Goal: Transaction & Acquisition: Purchase product/service

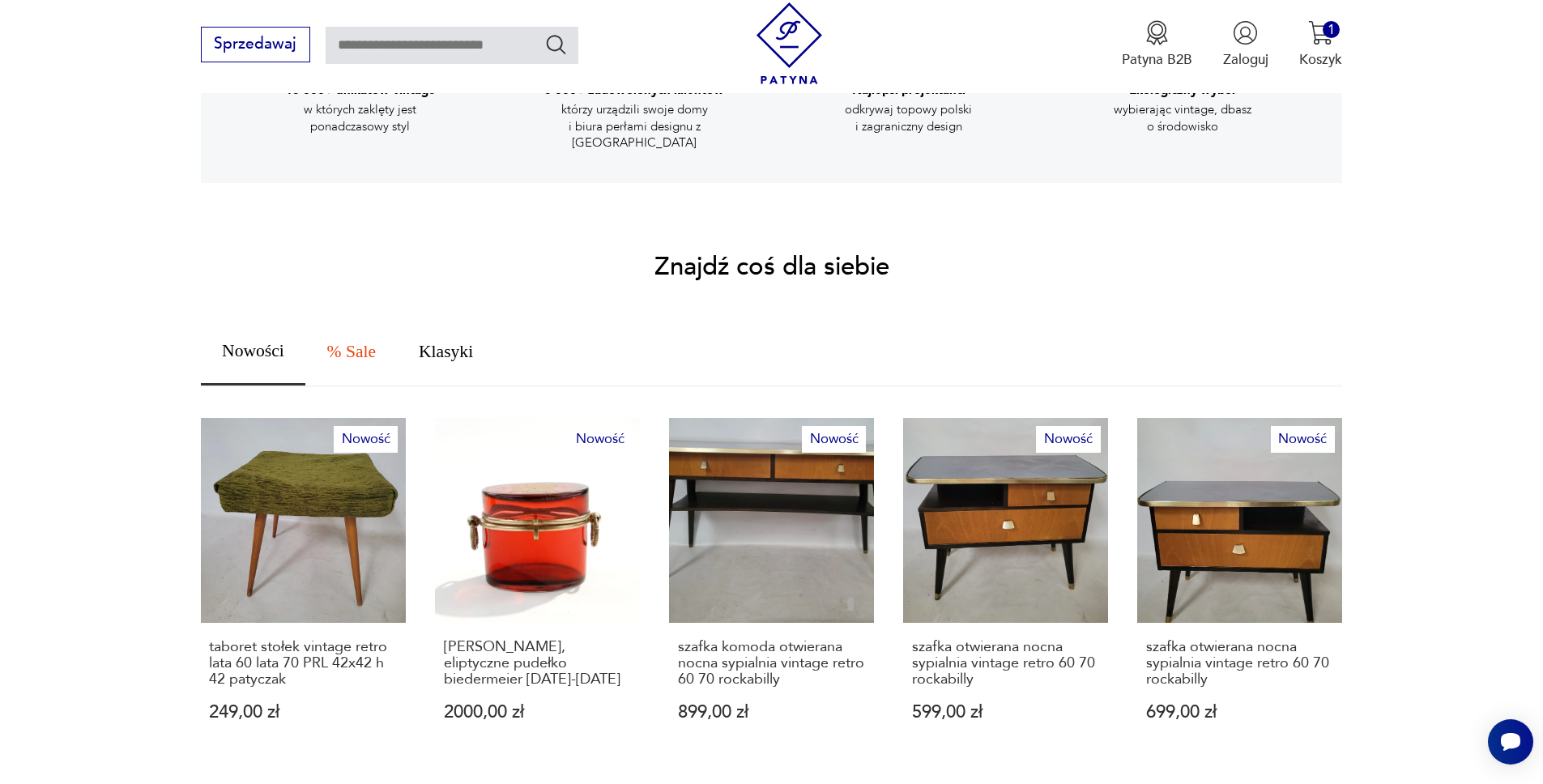
scroll to position [782, 0]
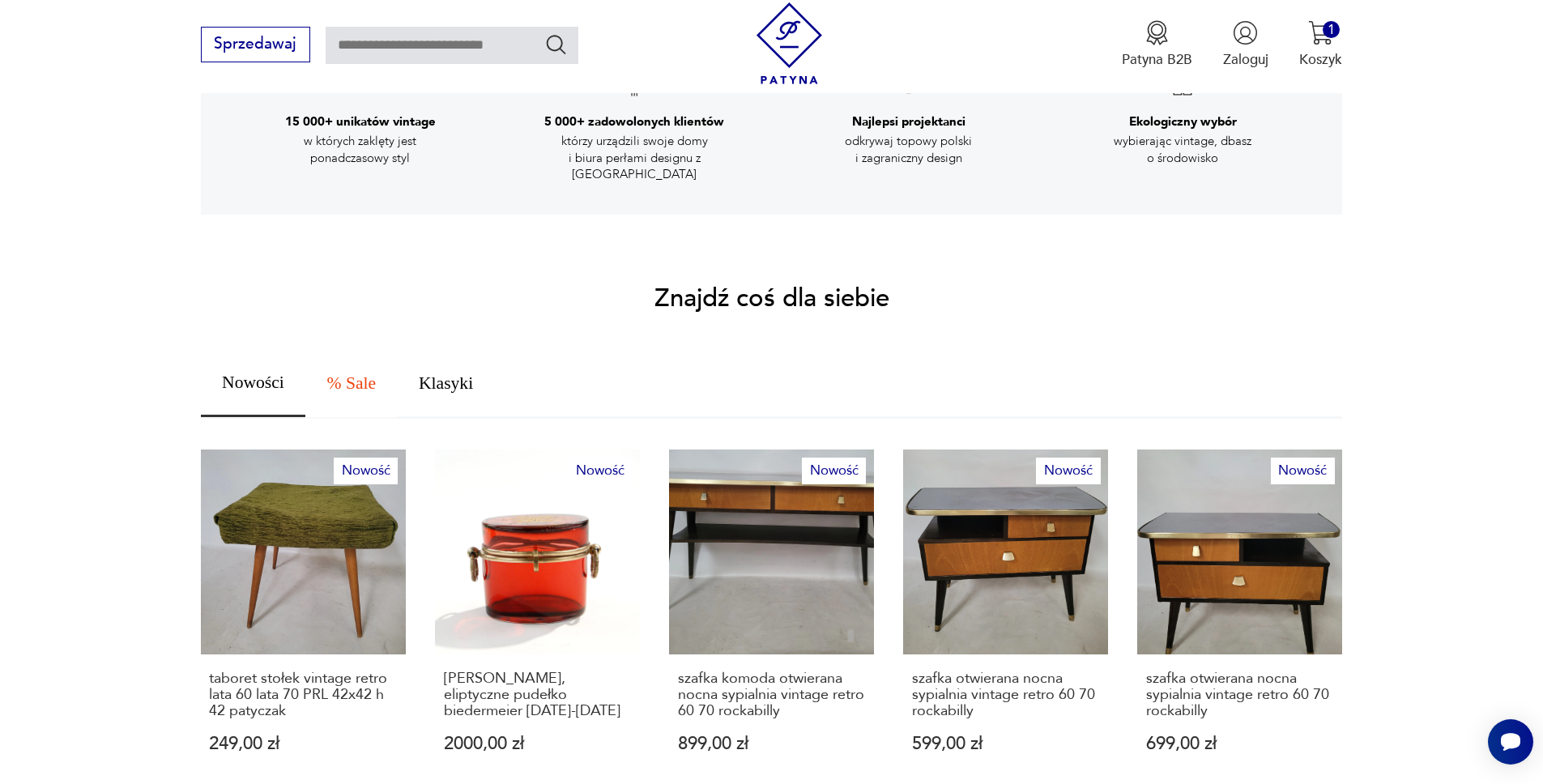
click at [361, 375] on span "% Sale" at bounding box center [351, 384] width 49 height 18
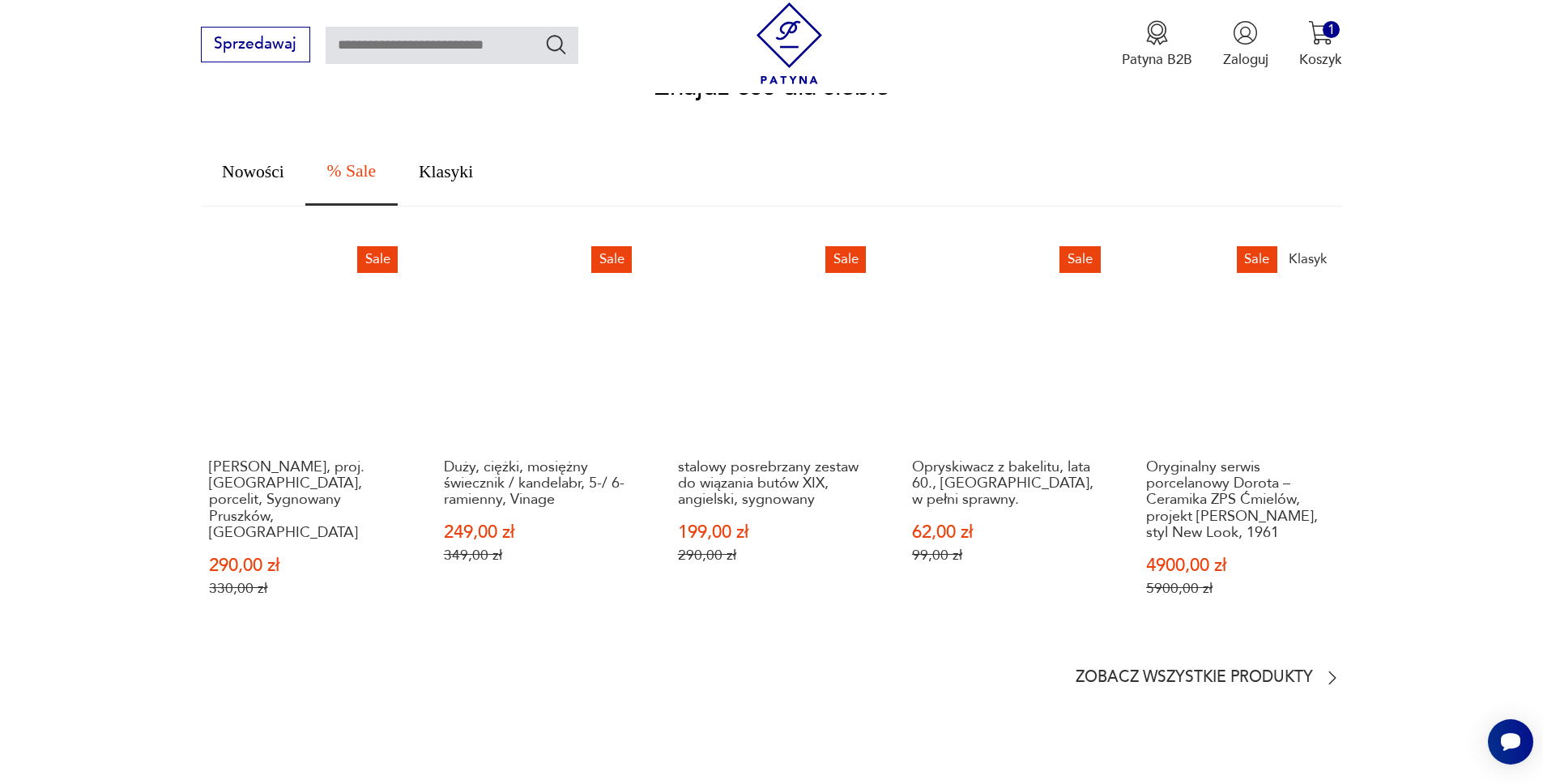
scroll to position [992, 0]
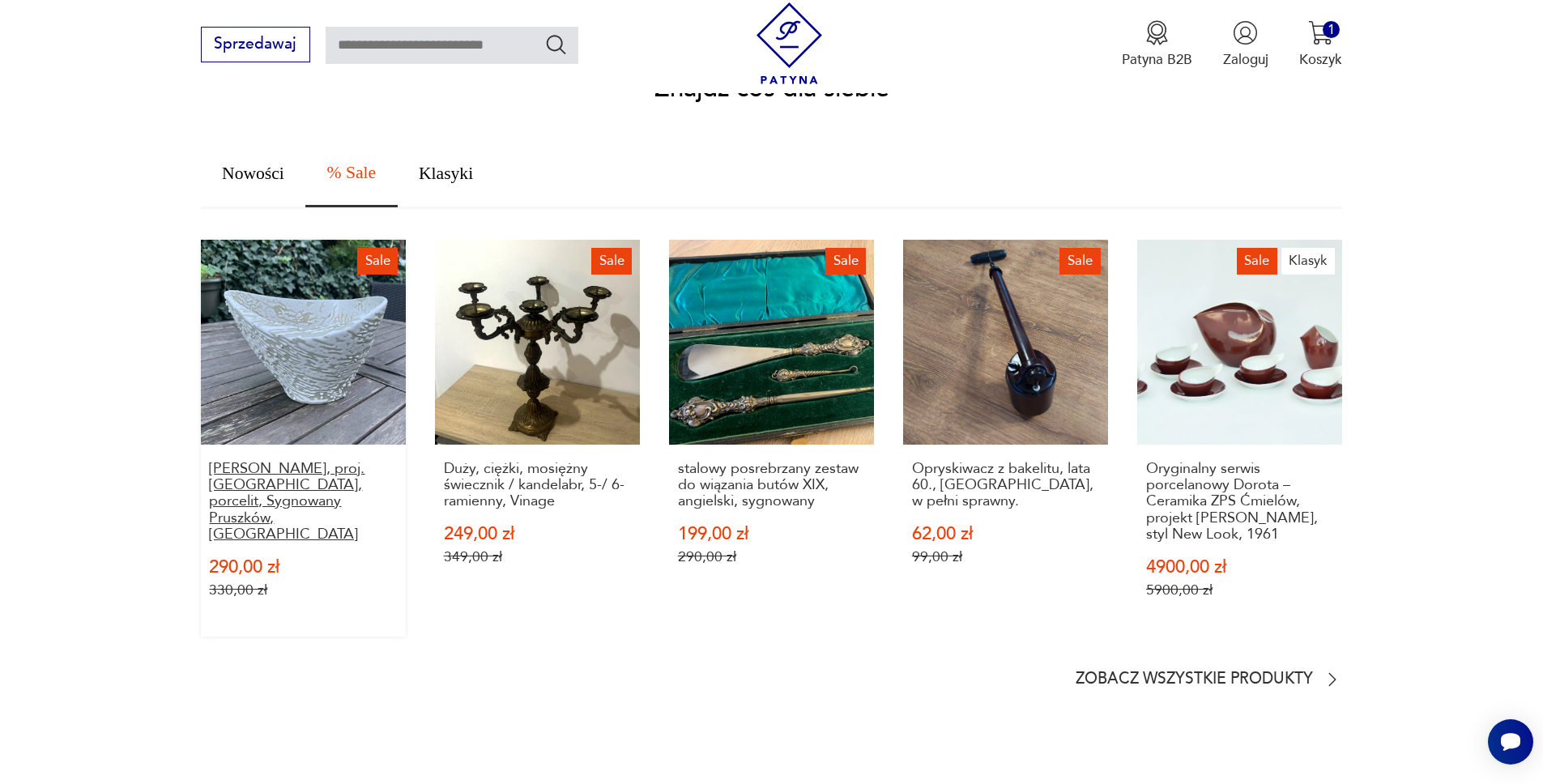
click at [263, 477] on p "[PERSON_NAME], proj. [GEOGRAPHIC_DATA], porcelit, Sygnowany Pruszków, [GEOGRAPH…" at bounding box center [303, 502] width 188 height 83
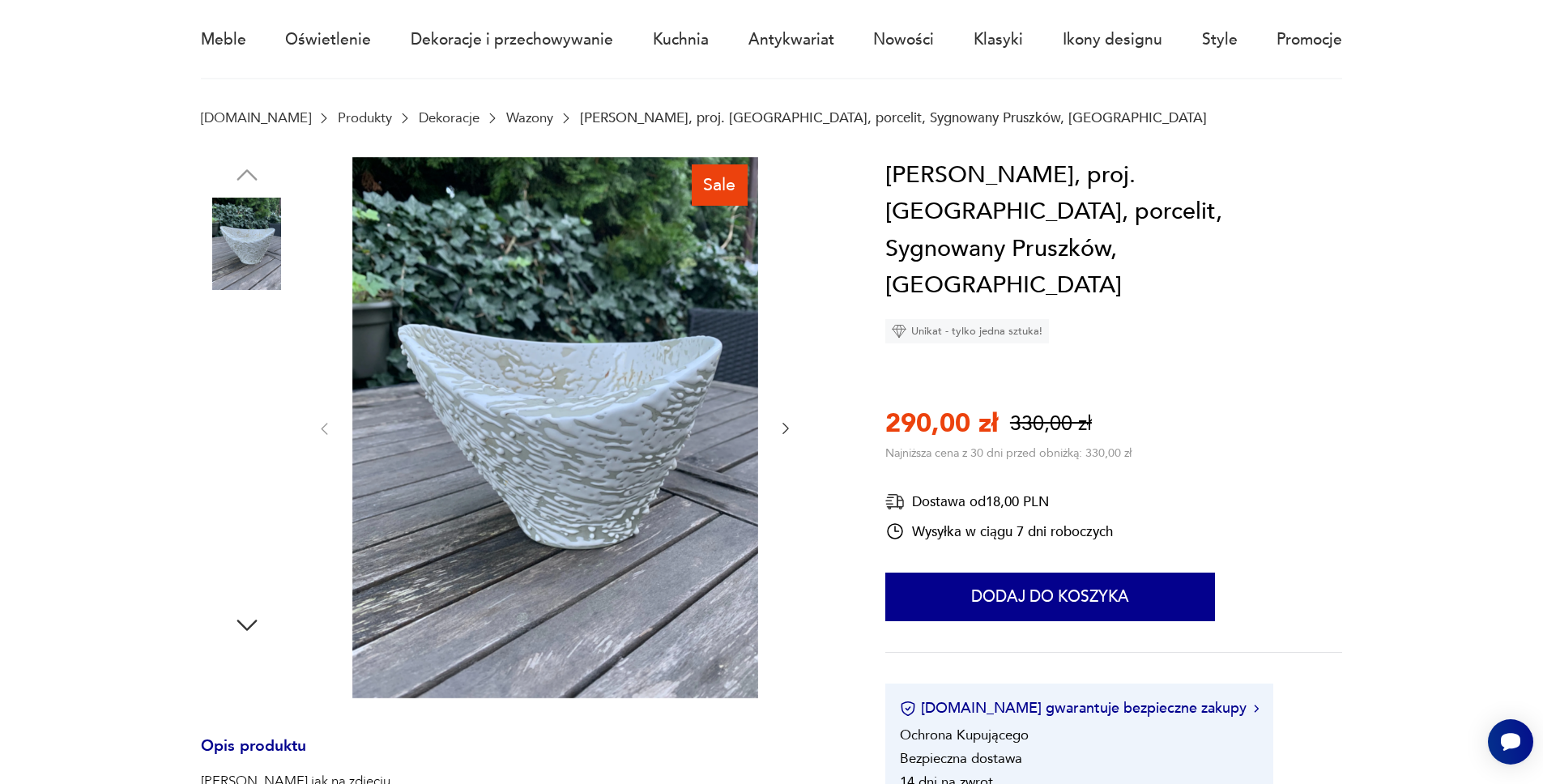
scroll to position [124, 0]
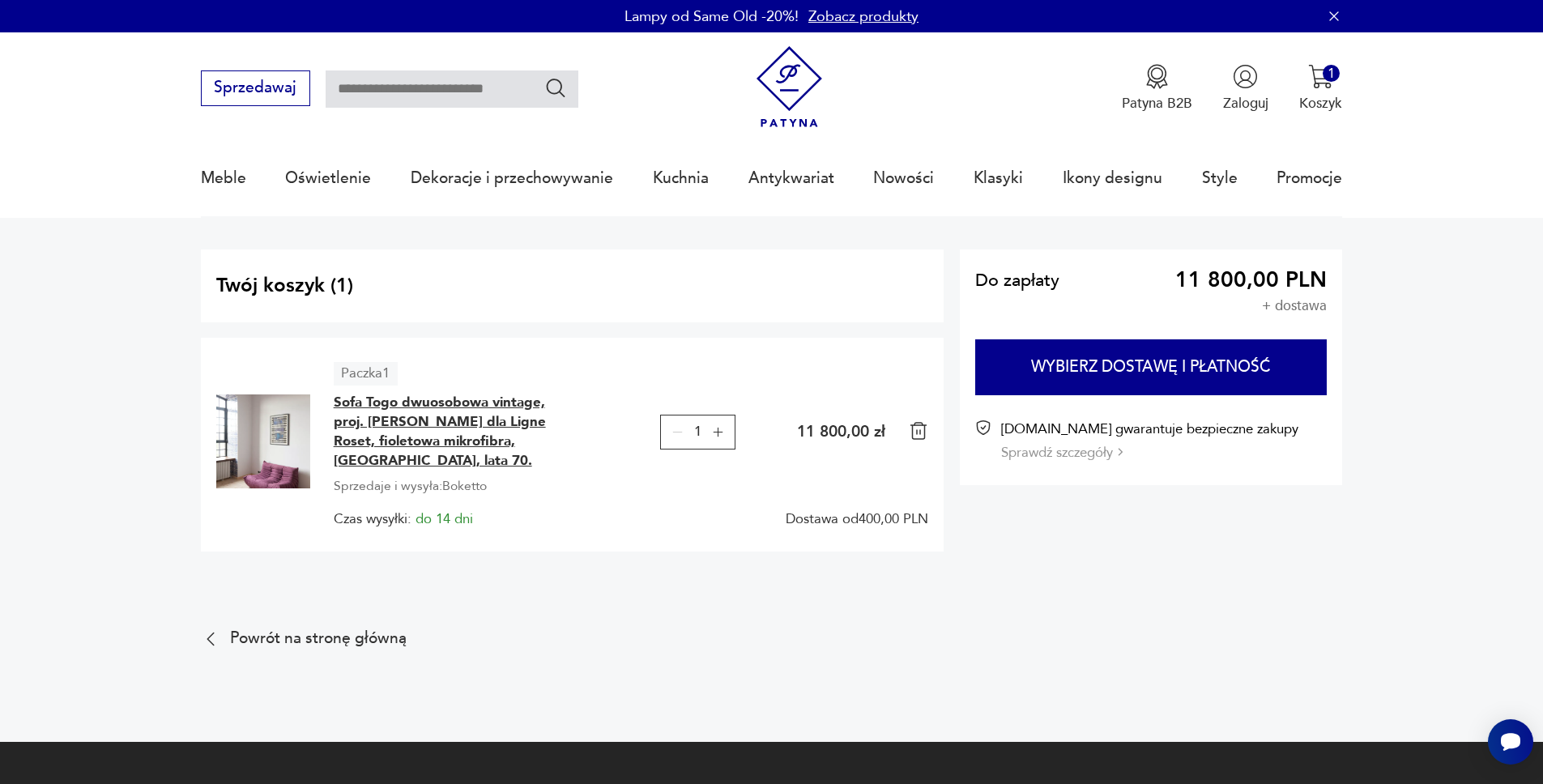
click at [425, 407] on span "Sofa Togo dwuosobowa vintage, proj. [PERSON_NAME] dla Ligne Roset, fioletowa mi…" at bounding box center [455, 431] width 243 height 78
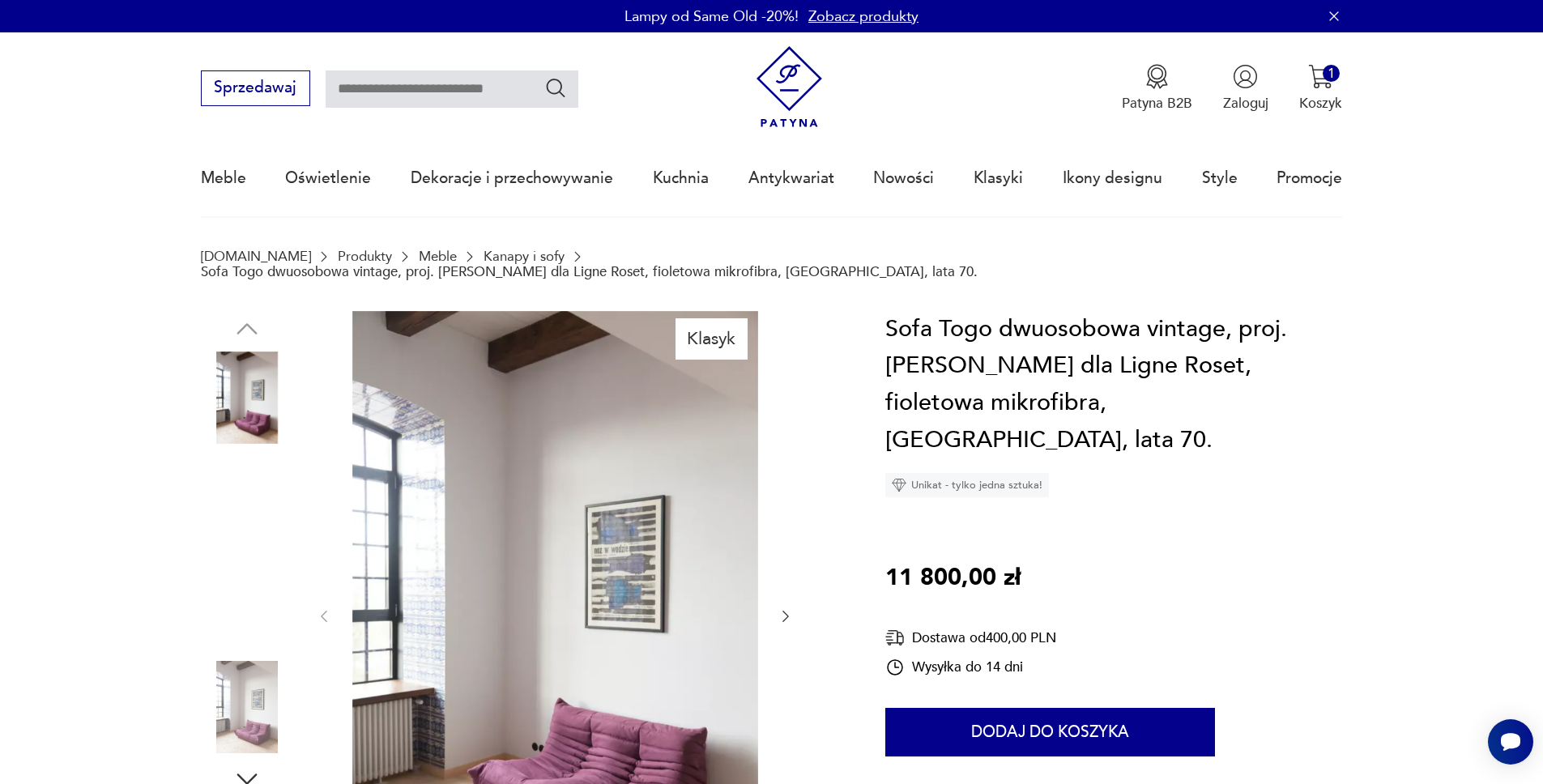
click at [546, 506] on img at bounding box center [554, 615] width 405 height 609
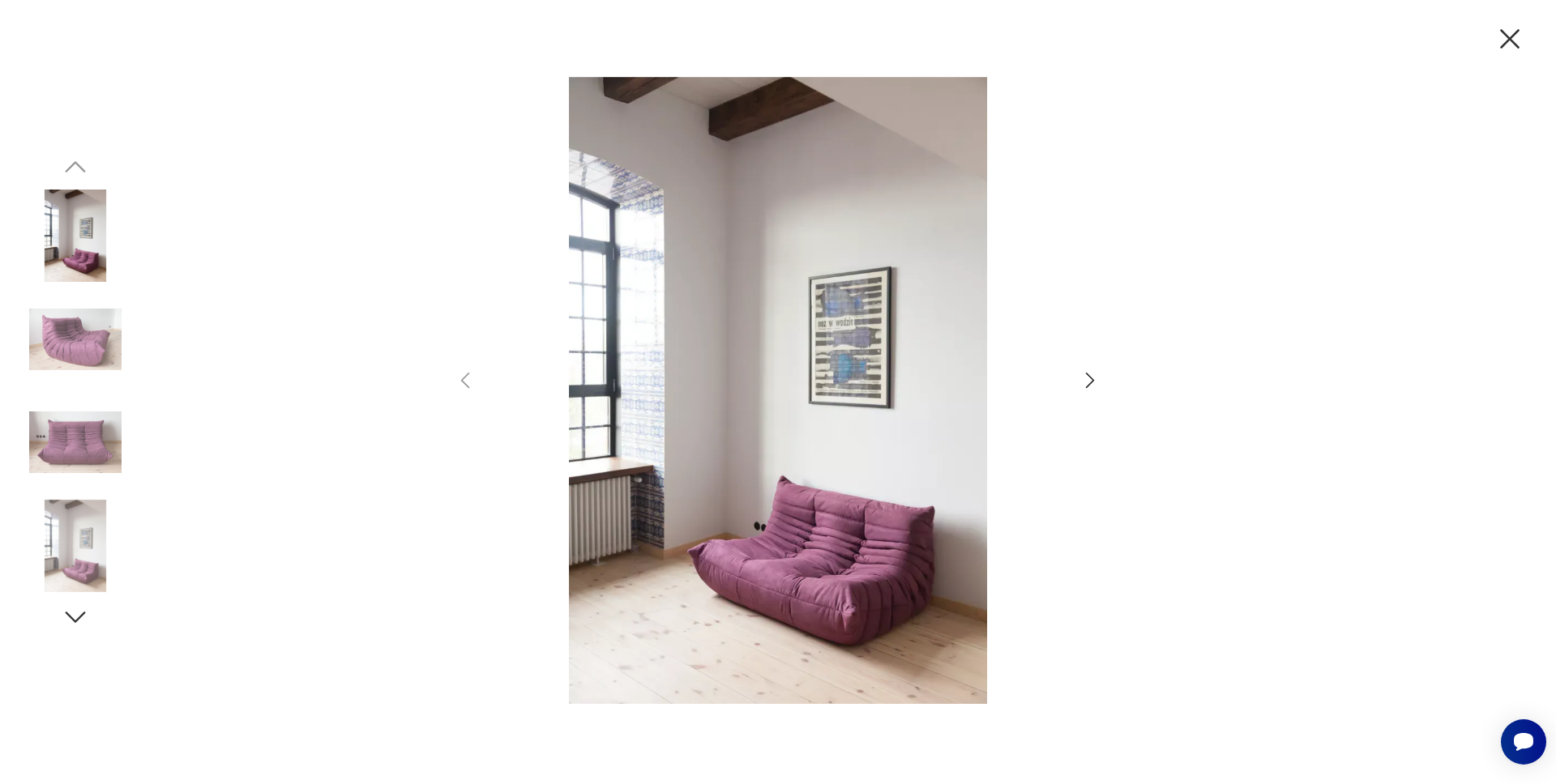
click at [810, 405] on img at bounding box center [778, 390] width 562 height 627
click at [1512, 44] on icon "button" at bounding box center [1509, 38] width 34 height 34
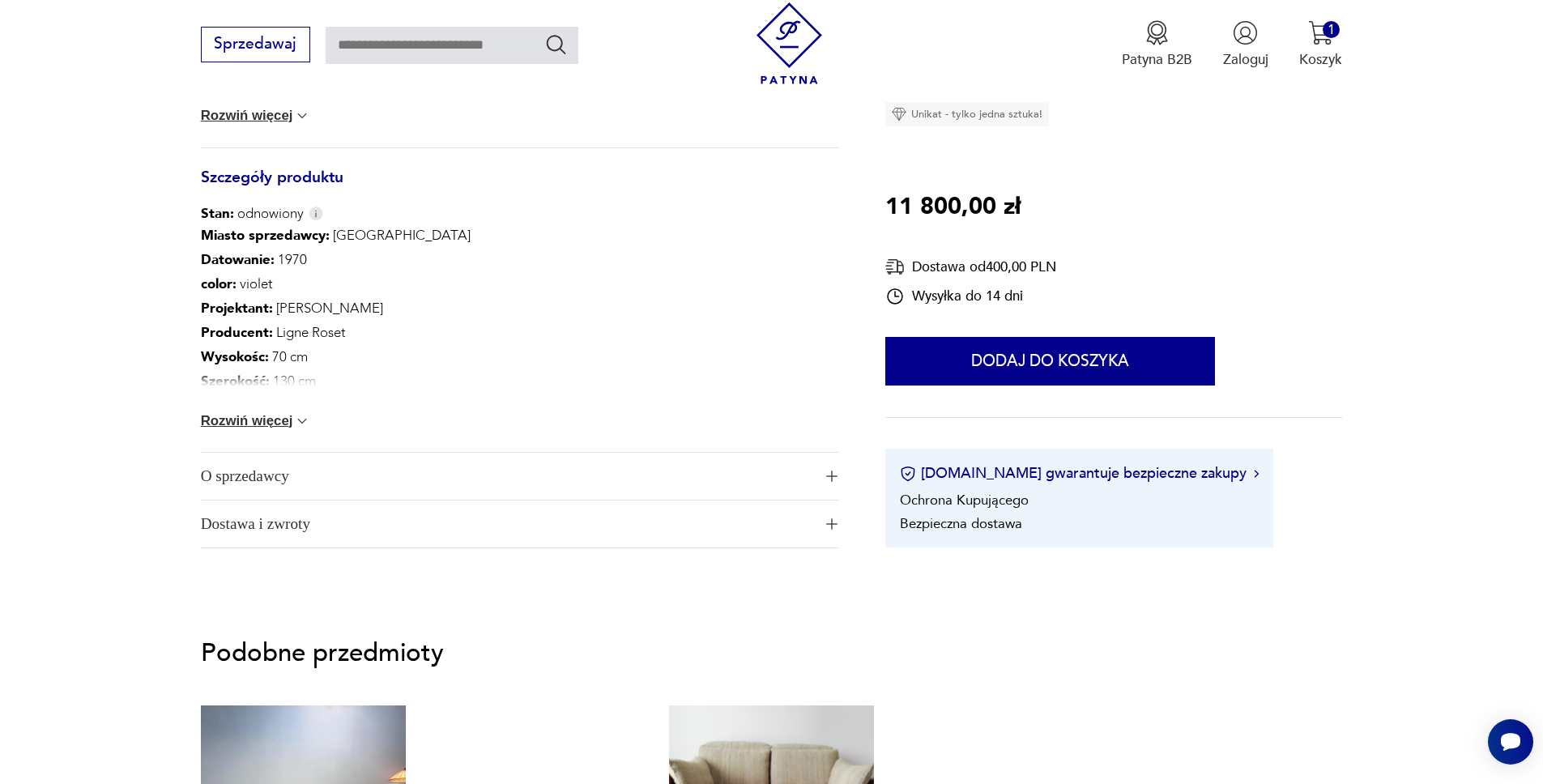
scroll to position [1069, 0]
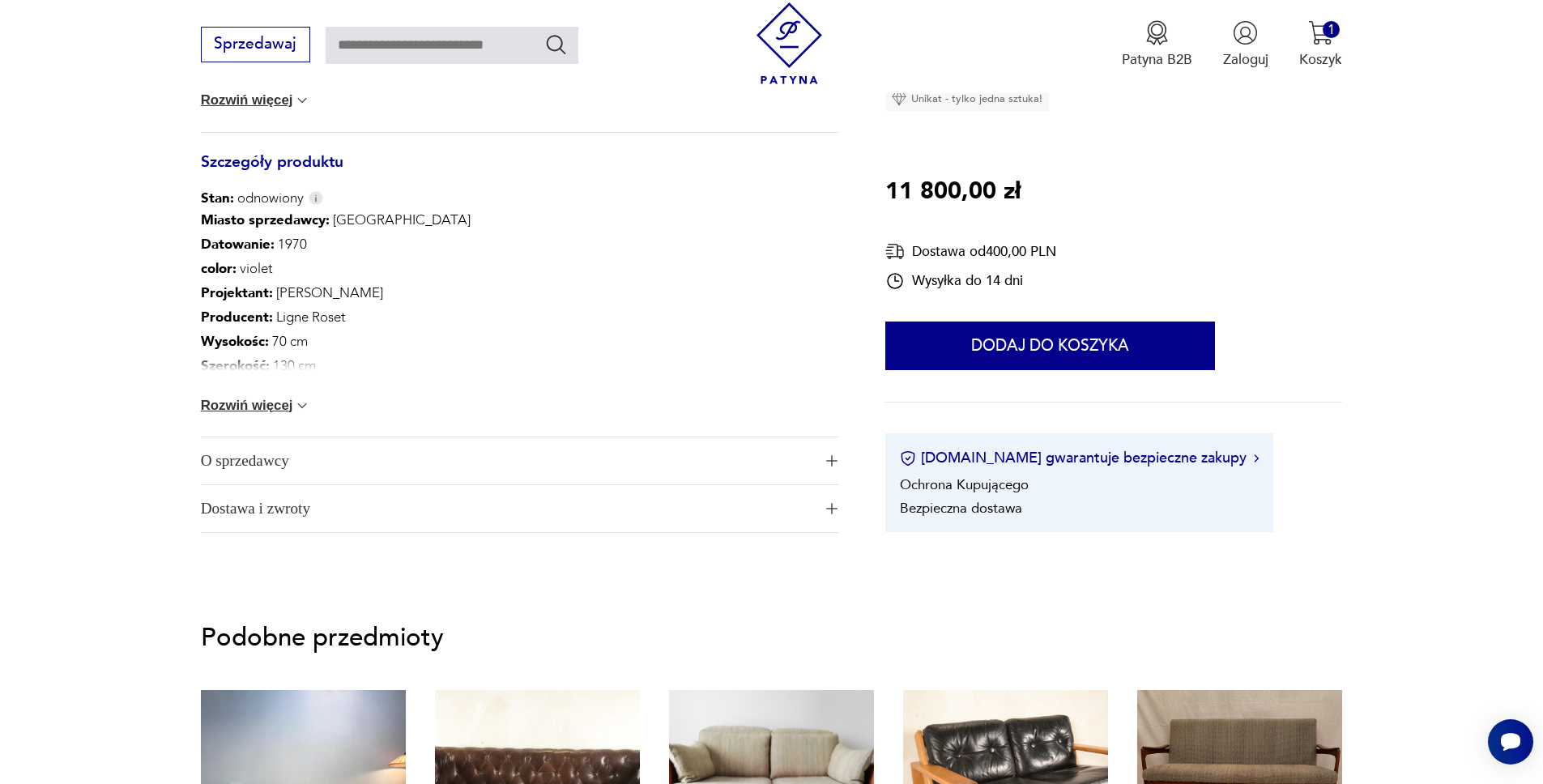
click at [827, 503] on img "button" at bounding box center [831, 508] width 11 height 11
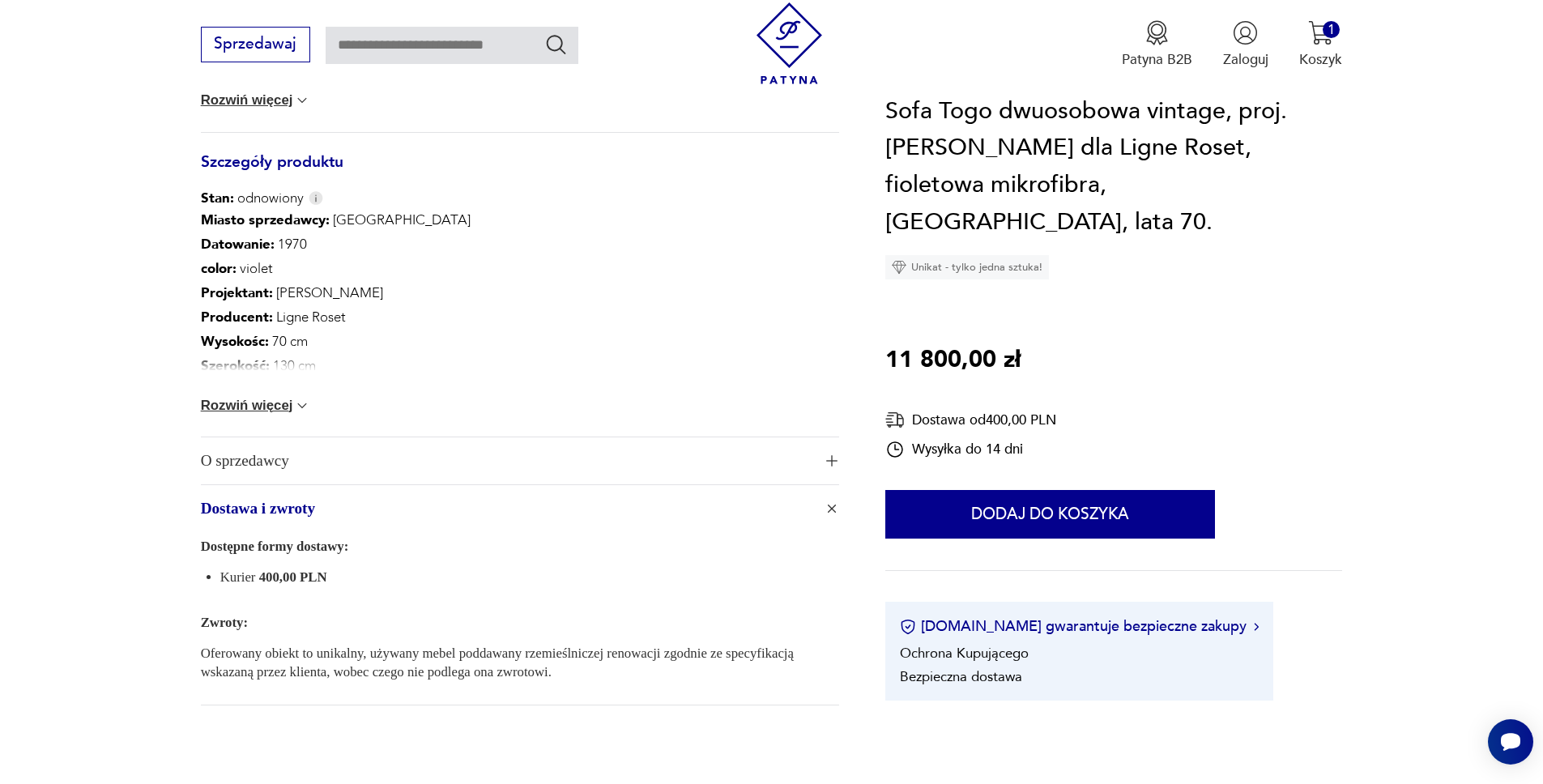
click at [835, 455] on img "button" at bounding box center [831, 460] width 11 height 11
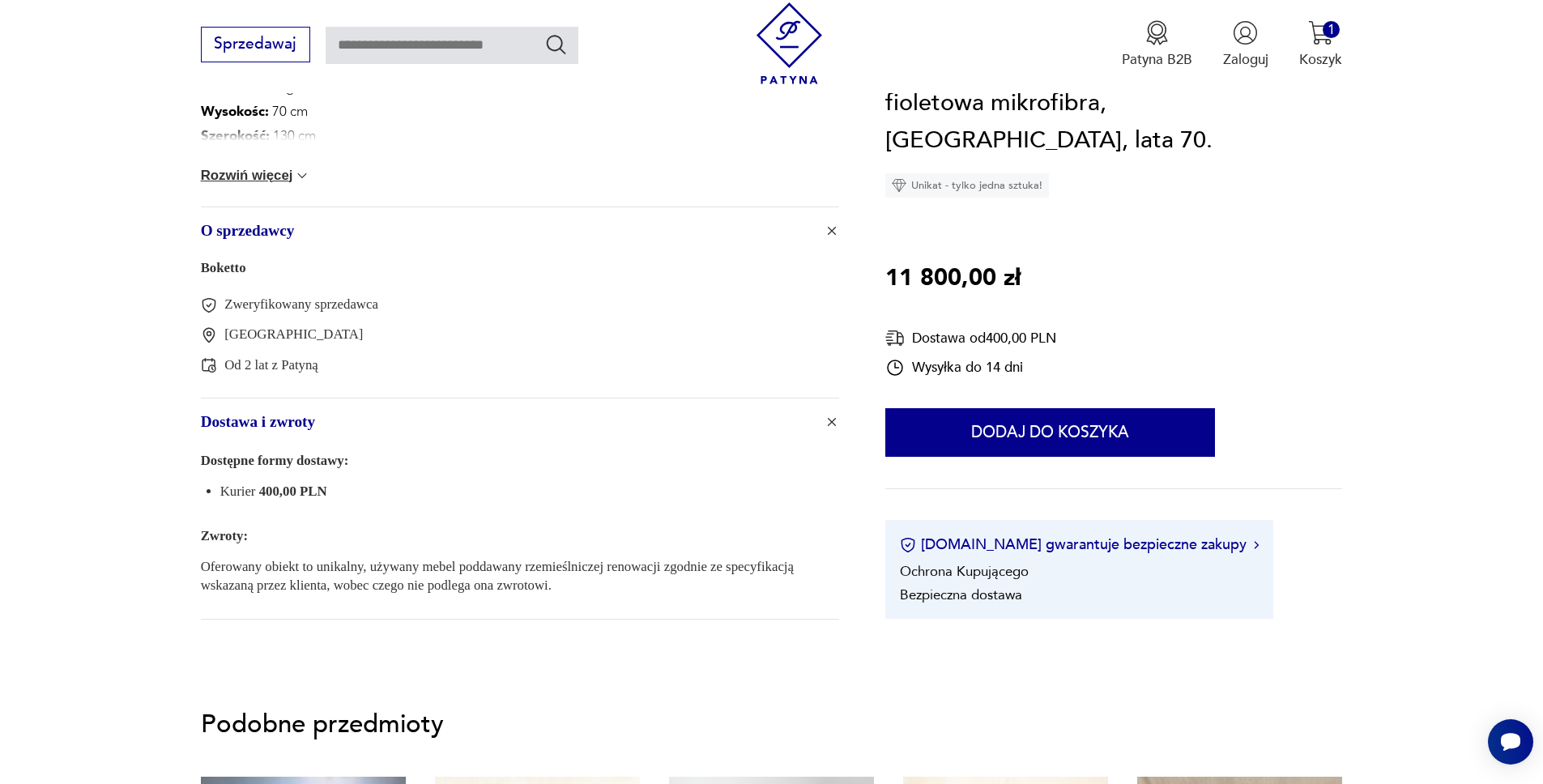
scroll to position [1300, 0]
click at [833, 413] on img "button" at bounding box center [832, 421] width 16 height 16
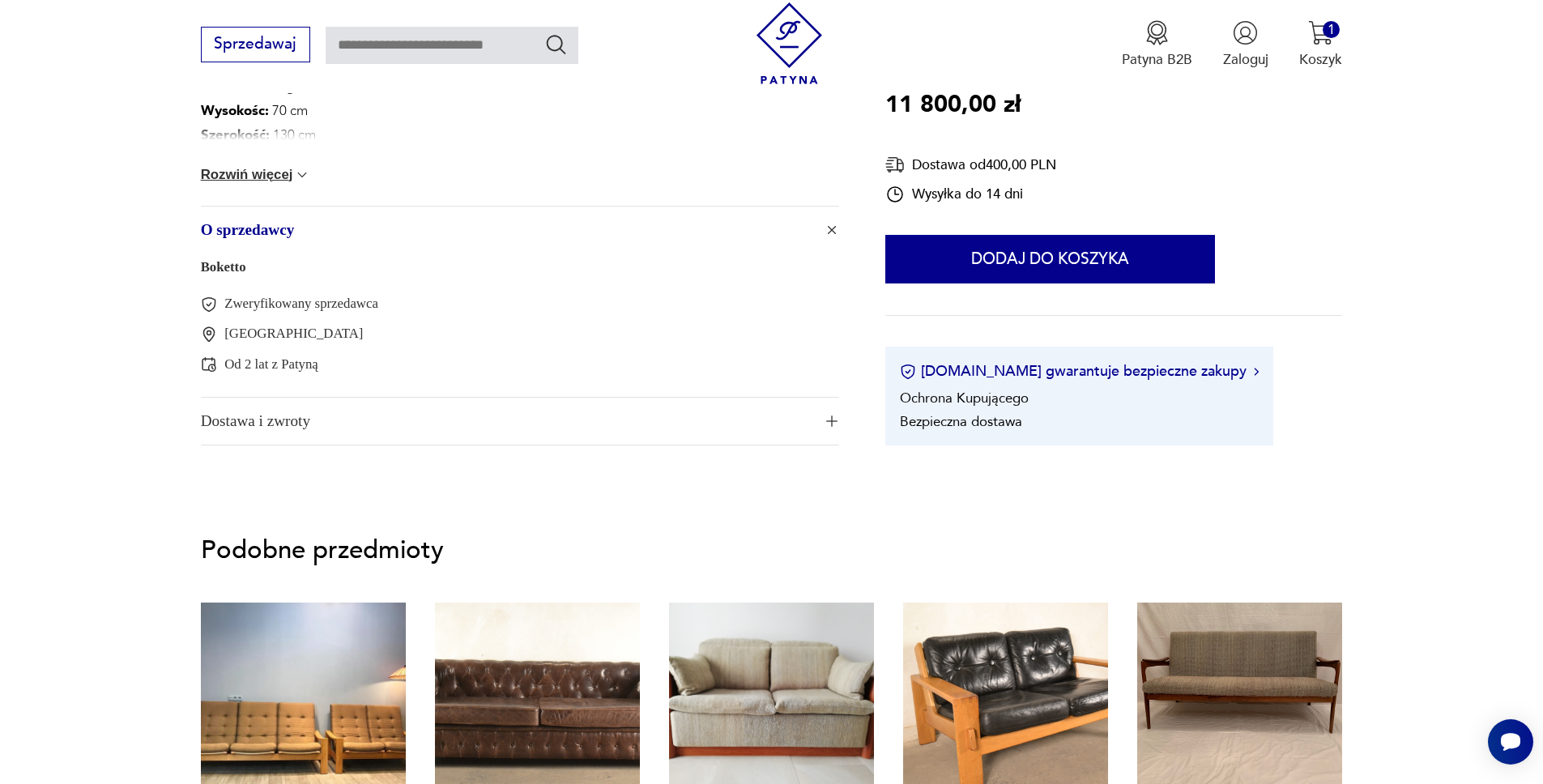
click at [829, 222] on img "button" at bounding box center [832, 230] width 16 height 16
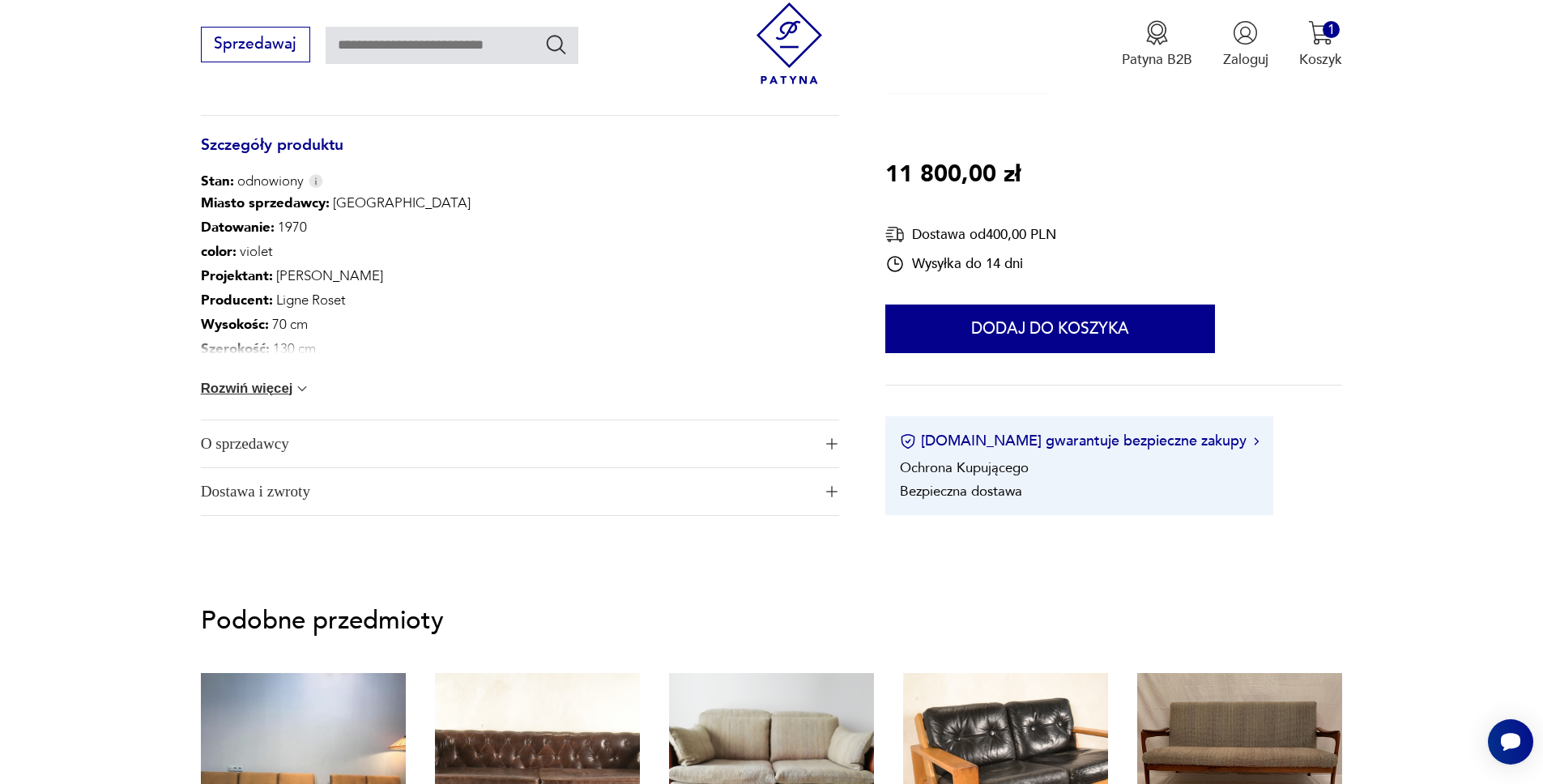
scroll to position [1087, 0]
click at [292, 379] on button "Rozwiń więcej" at bounding box center [255, 387] width 110 height 16
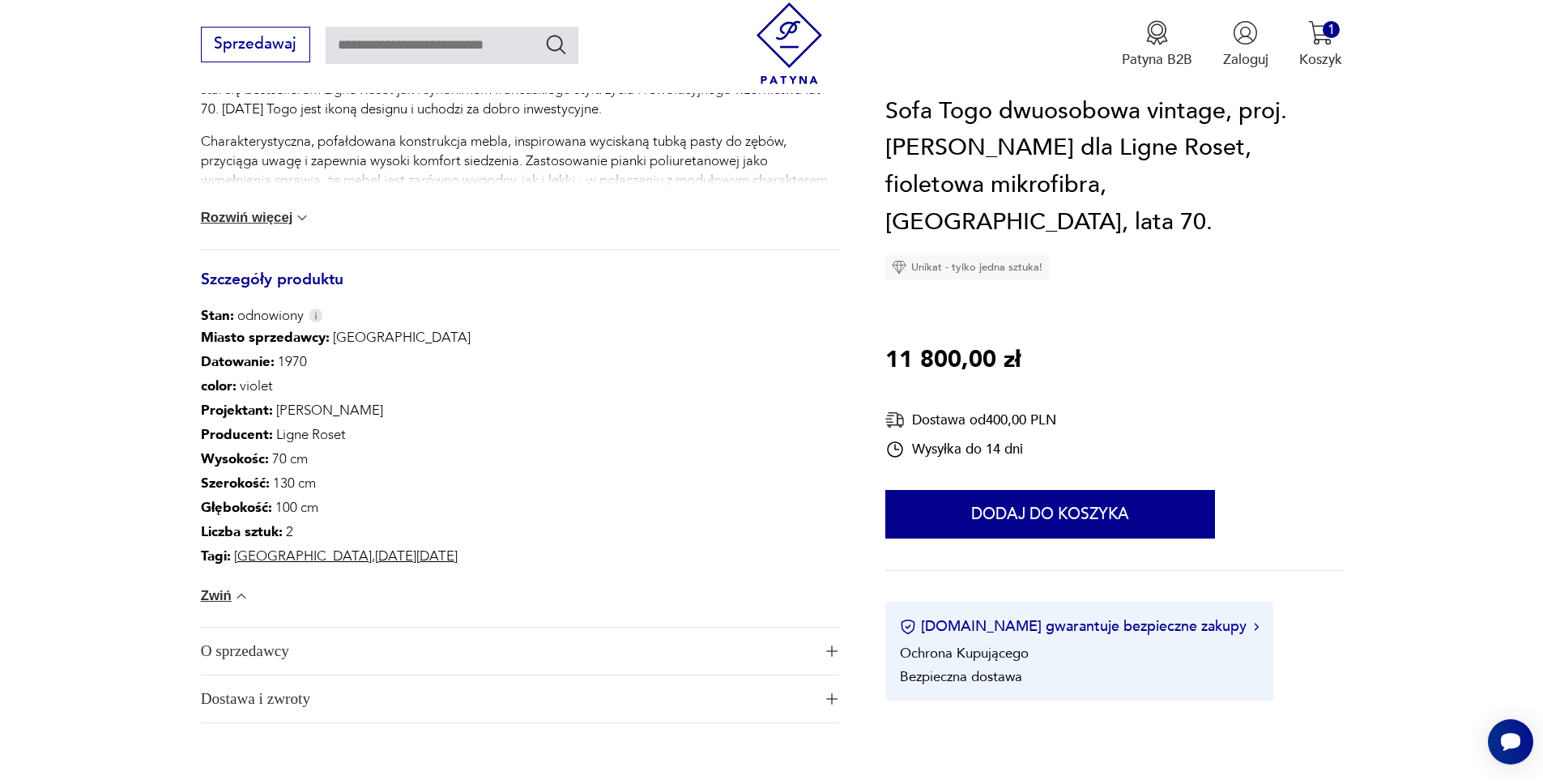
scroll to position [928, 0]
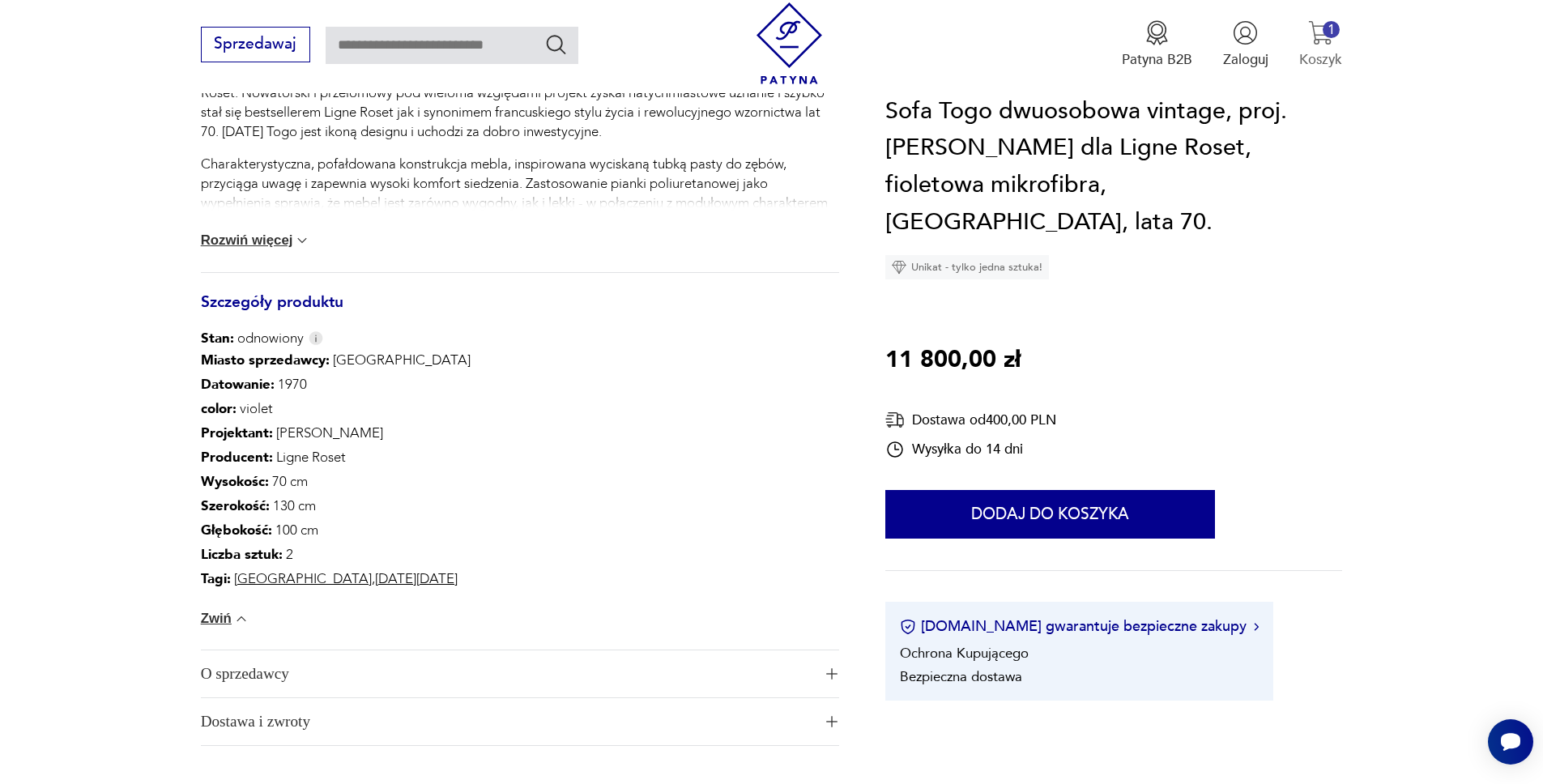
click at [1311, 45] on button "1 Koszyk" at bounding box center [1321, 44] width 43 height 48
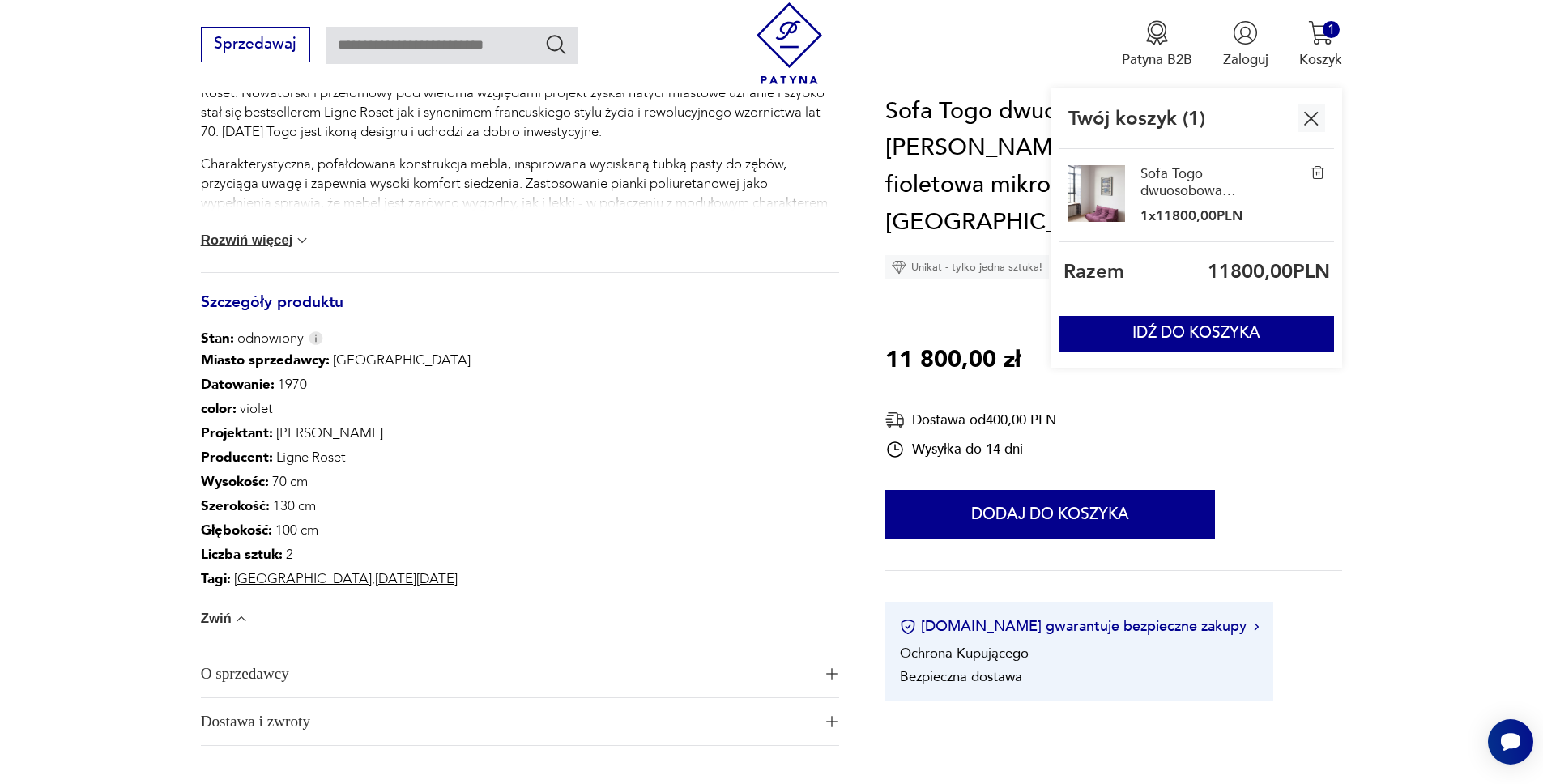
click at [1418, 214] on section "Klasyk Opis produktu Mebel z kolekcji Togo zaprojektowanej przez [PERSON_NAME] …" at bounding box center [771, 86] width 1543 height 1410
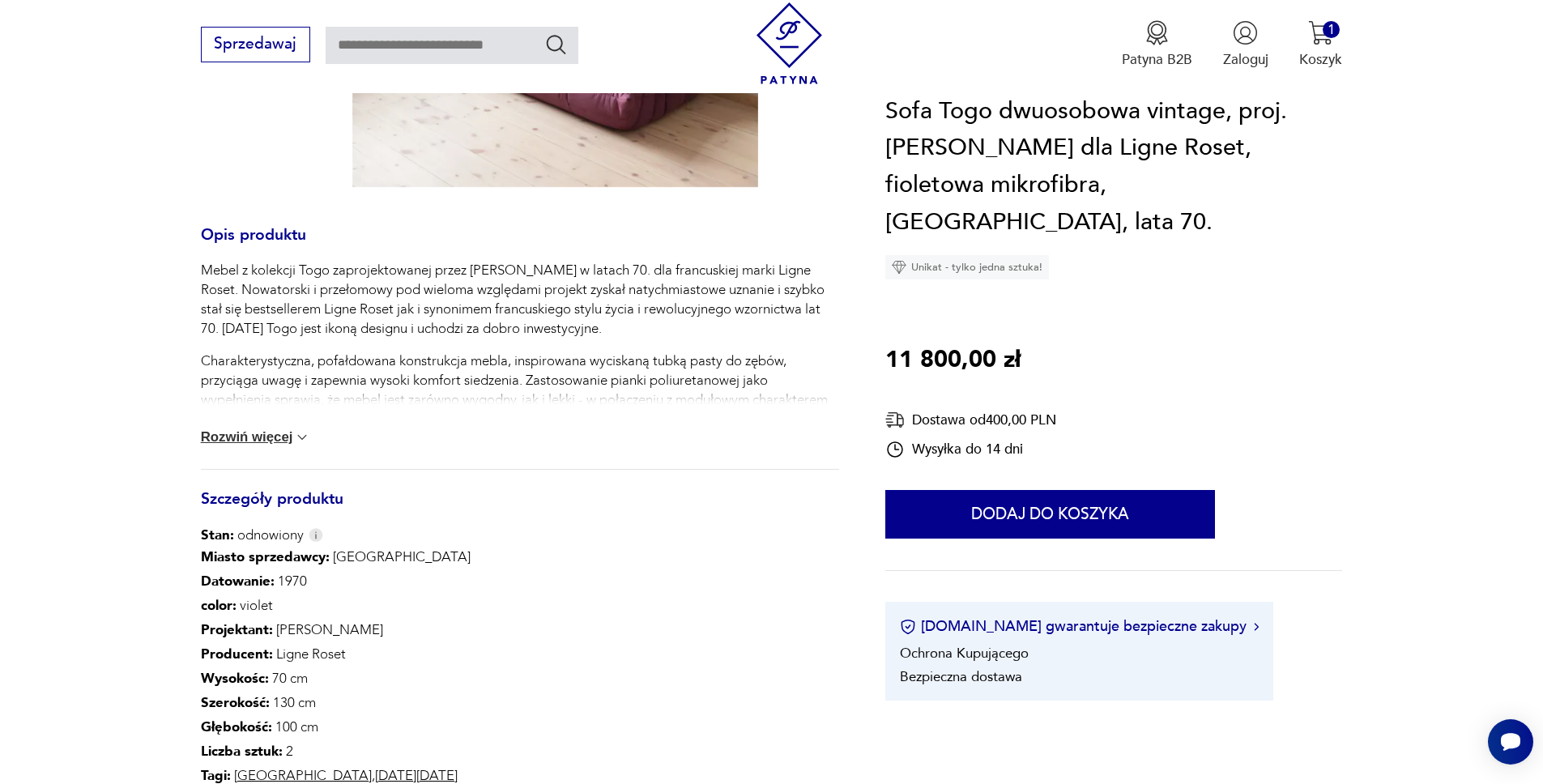
scroll to position [0, 0]
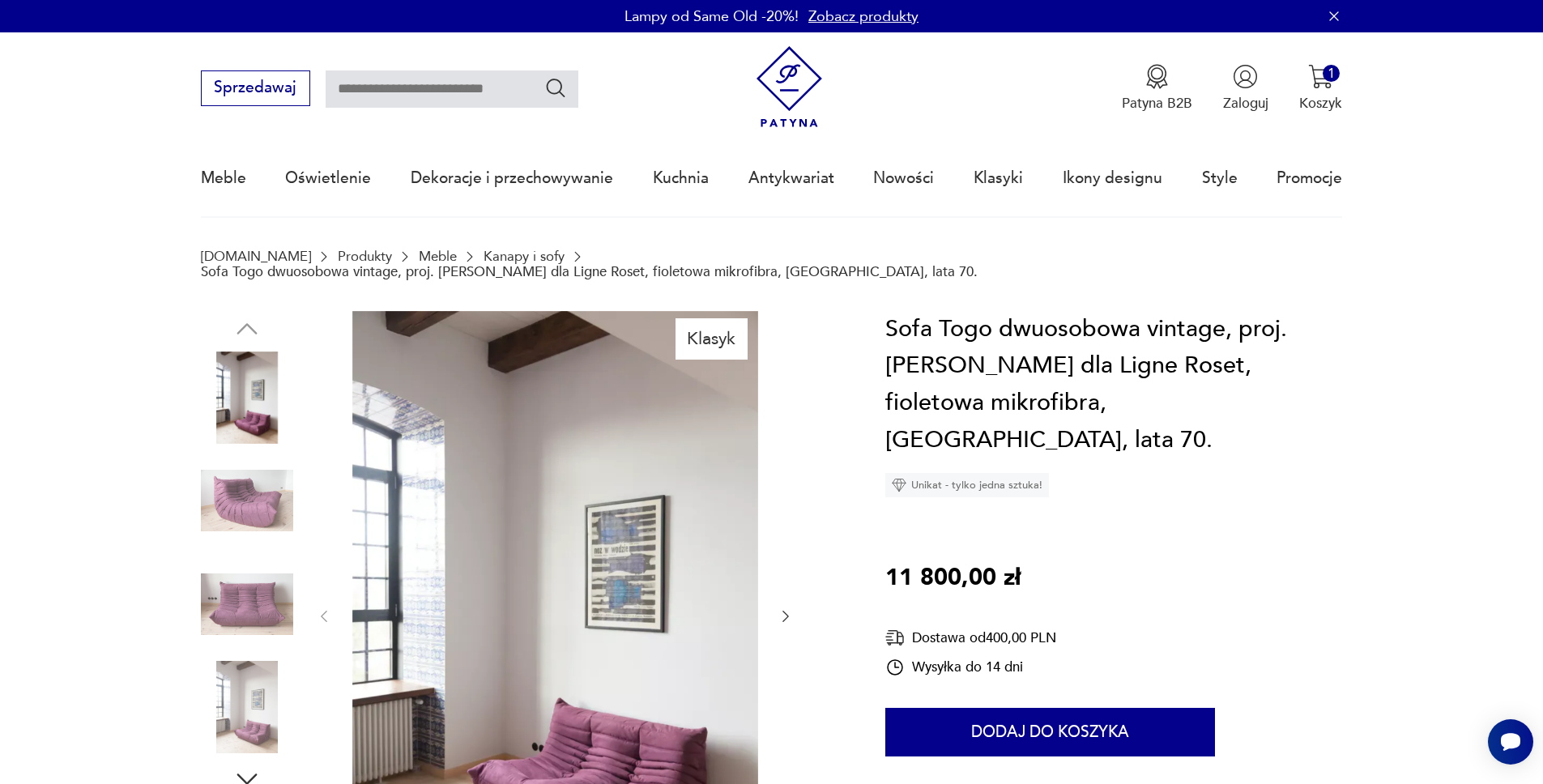
click at [805, 84] on img at bounding box center [789, 86] width 82 height 82
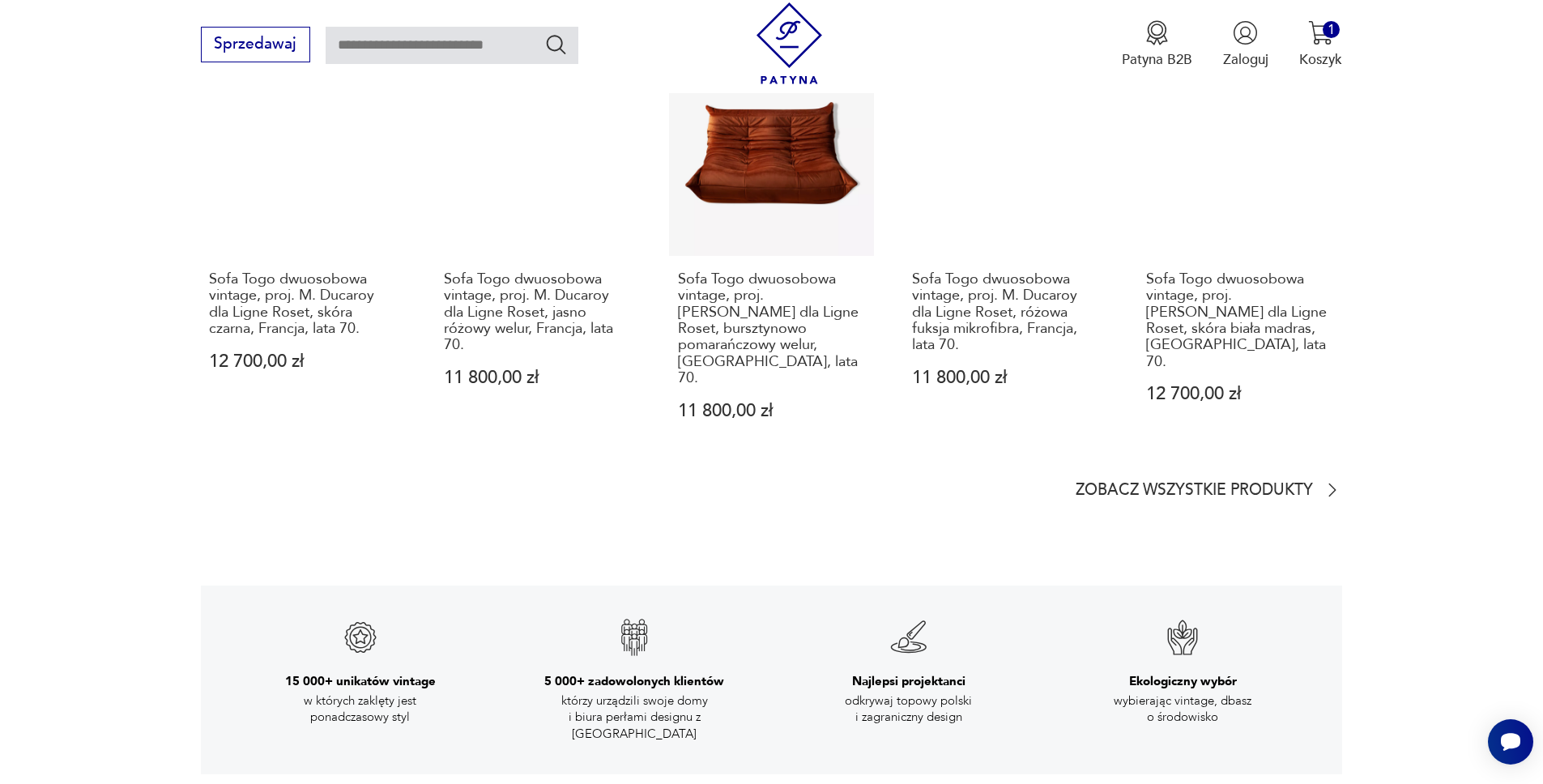
scroll to position [2789, 0]
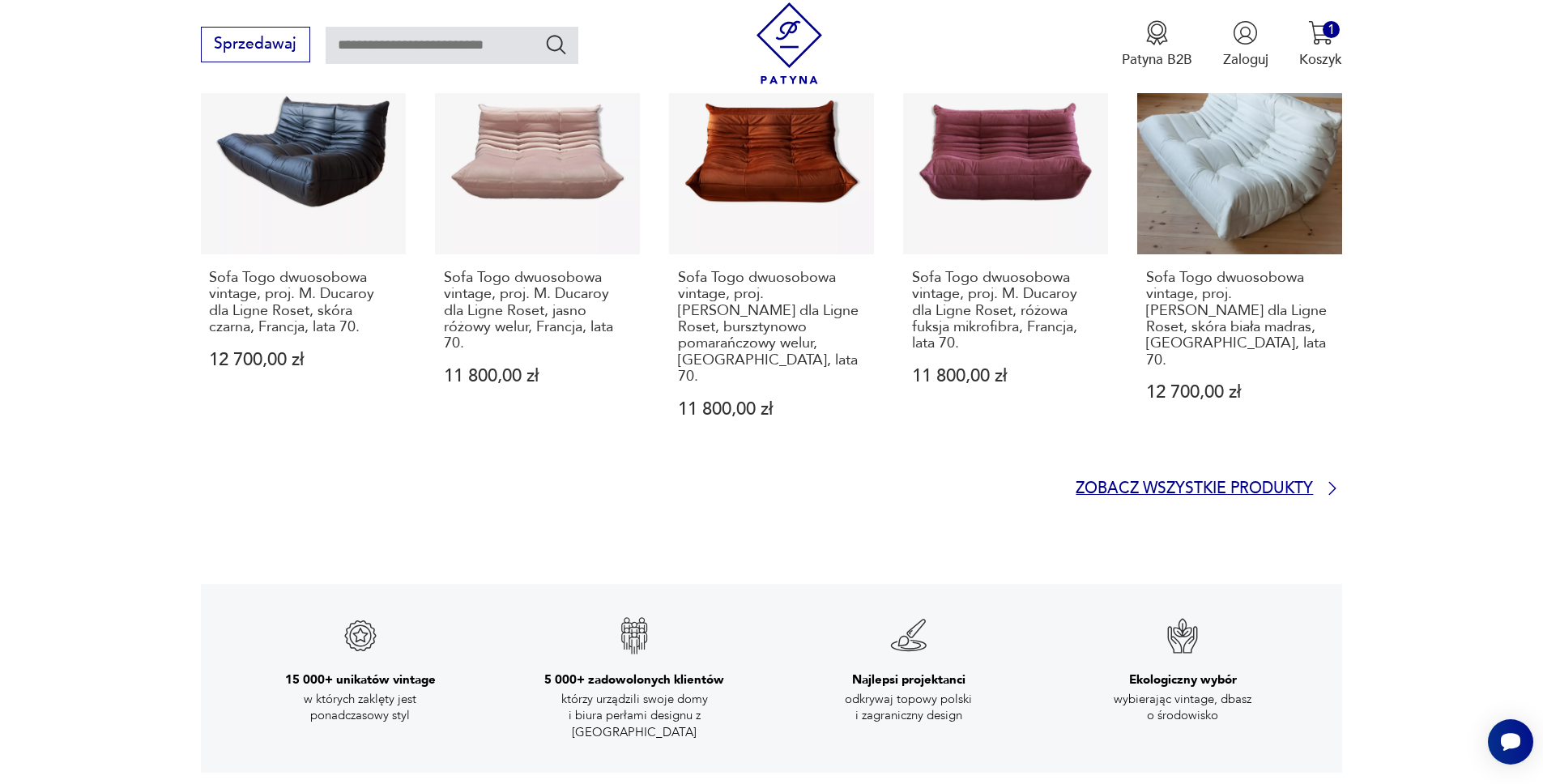
click at [1298, 482] on p "Zobacz wszystkie produkty" at bounding box center [1194, 488] width 237 height 13
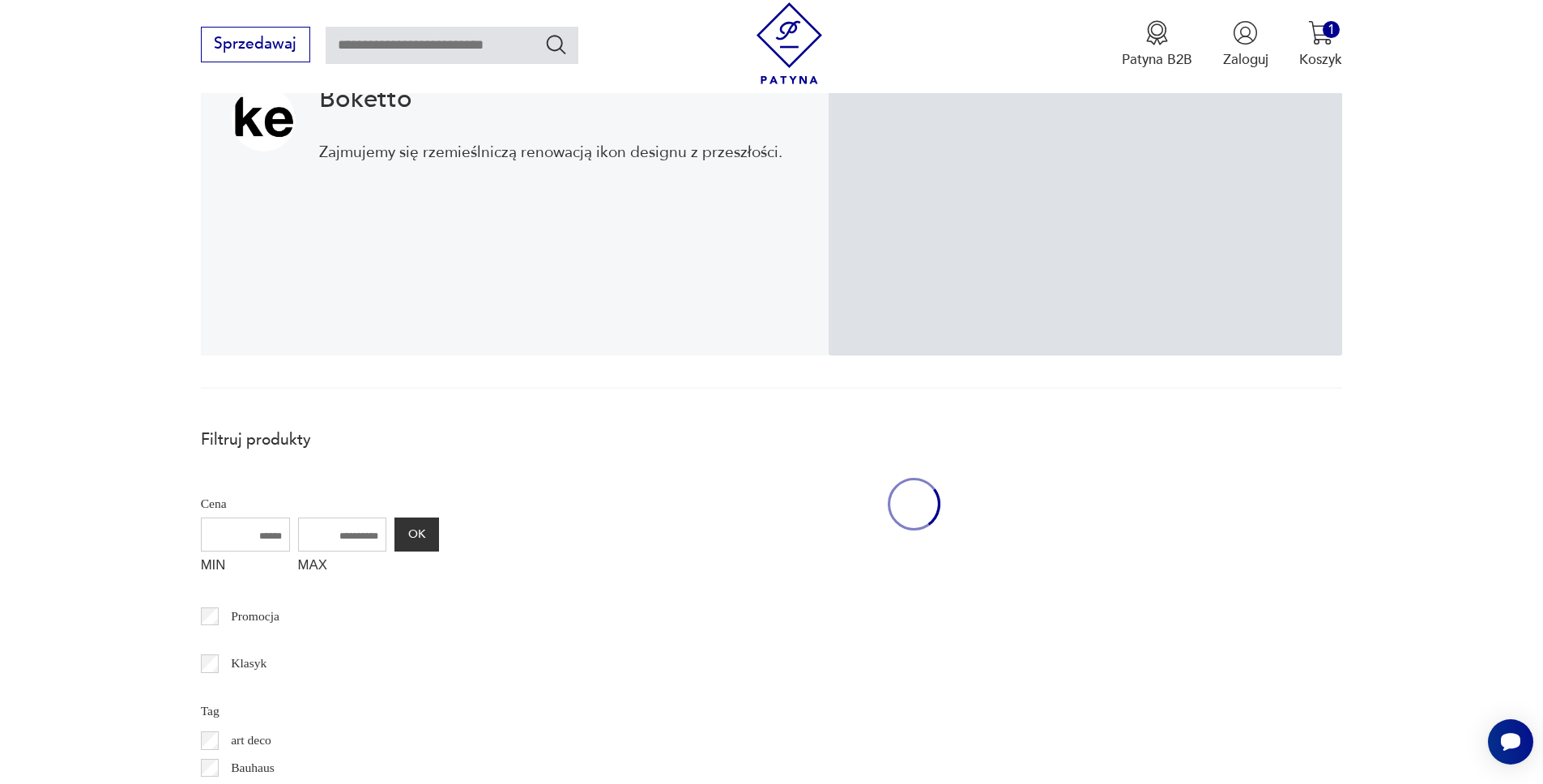
scroll to position [433, 0]
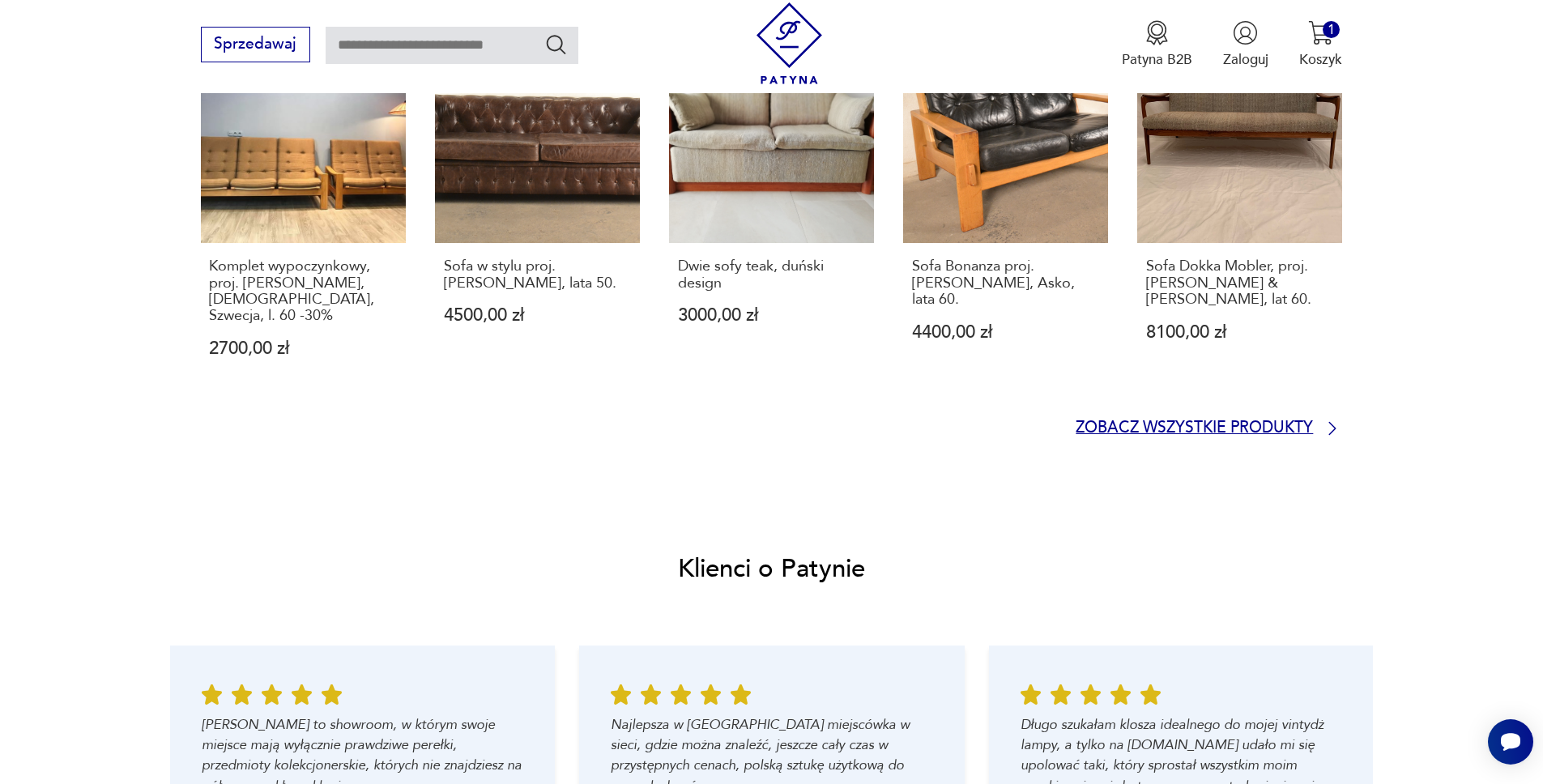
click at [1146, 422] on p "Zobacz wszystkie produkty" at bounding box center [1194, 428] width 237 height 13
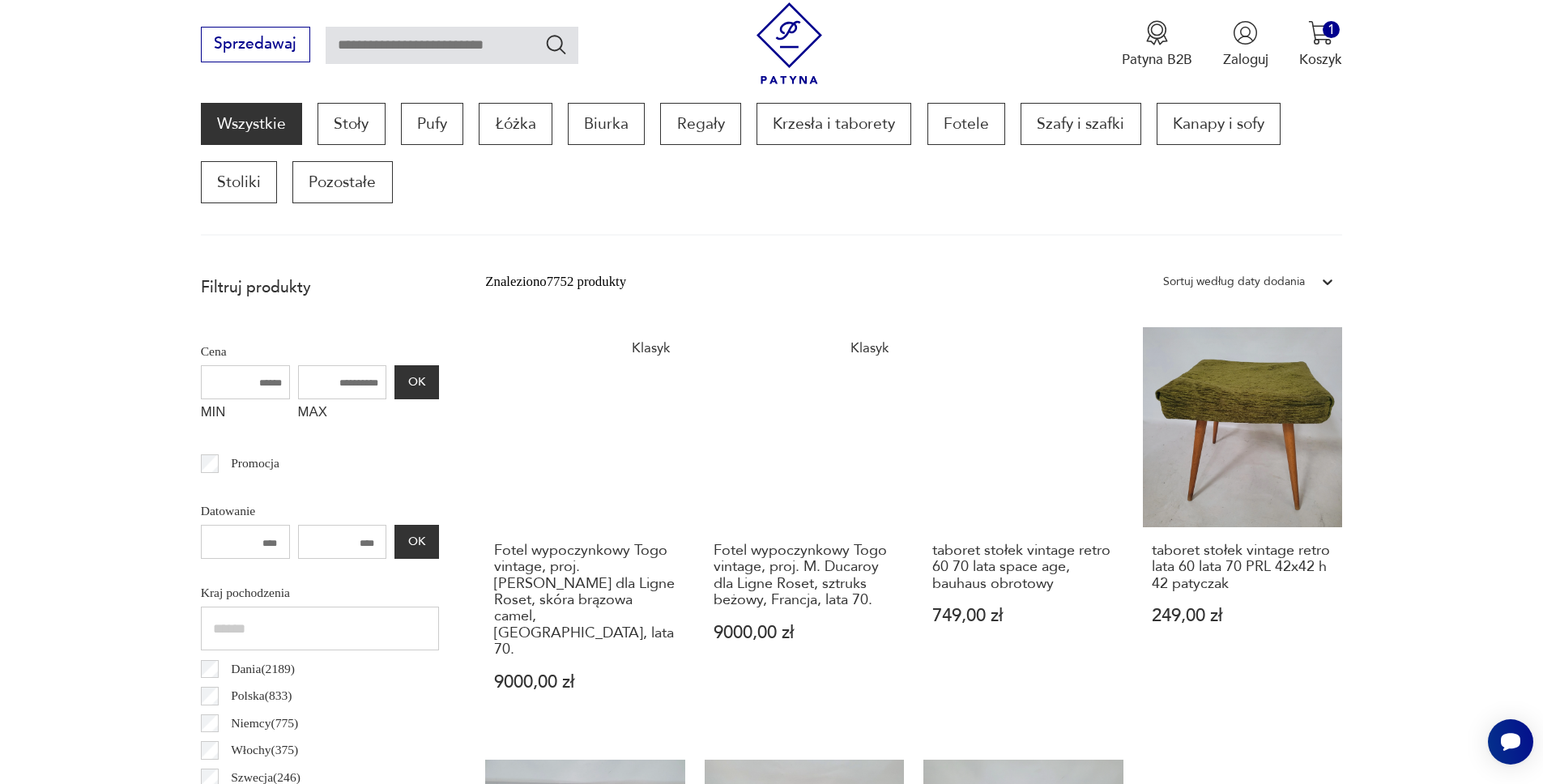
scroll to position [150, 0]
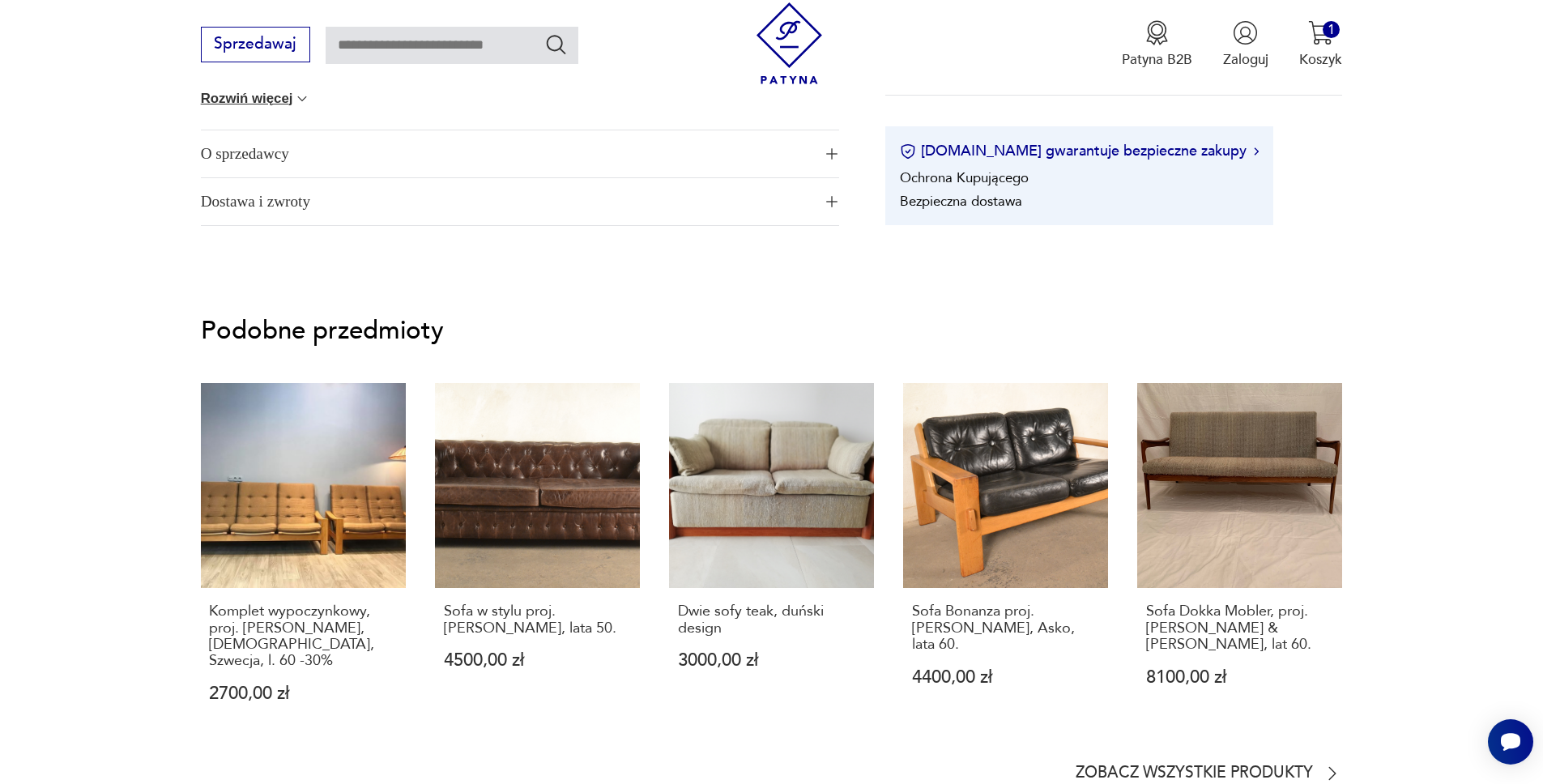
scroll to position [1375, 0]
